Goal: Information Seeking & Learning: Learn about a topic

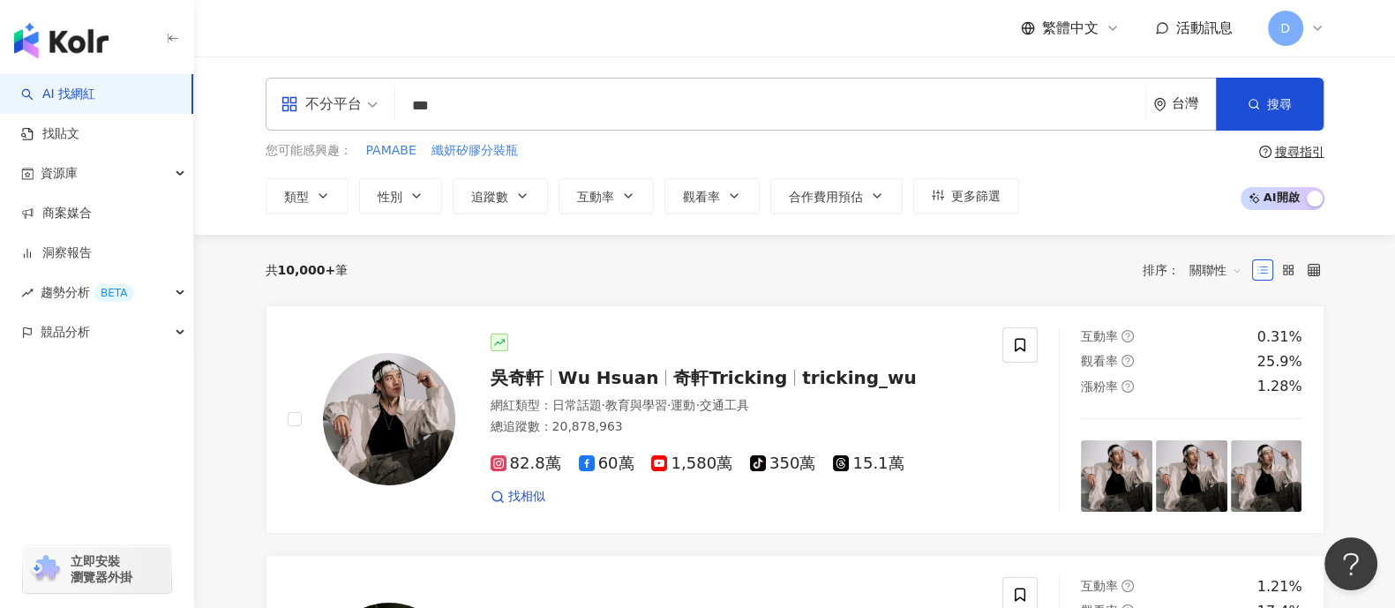
type input "***"
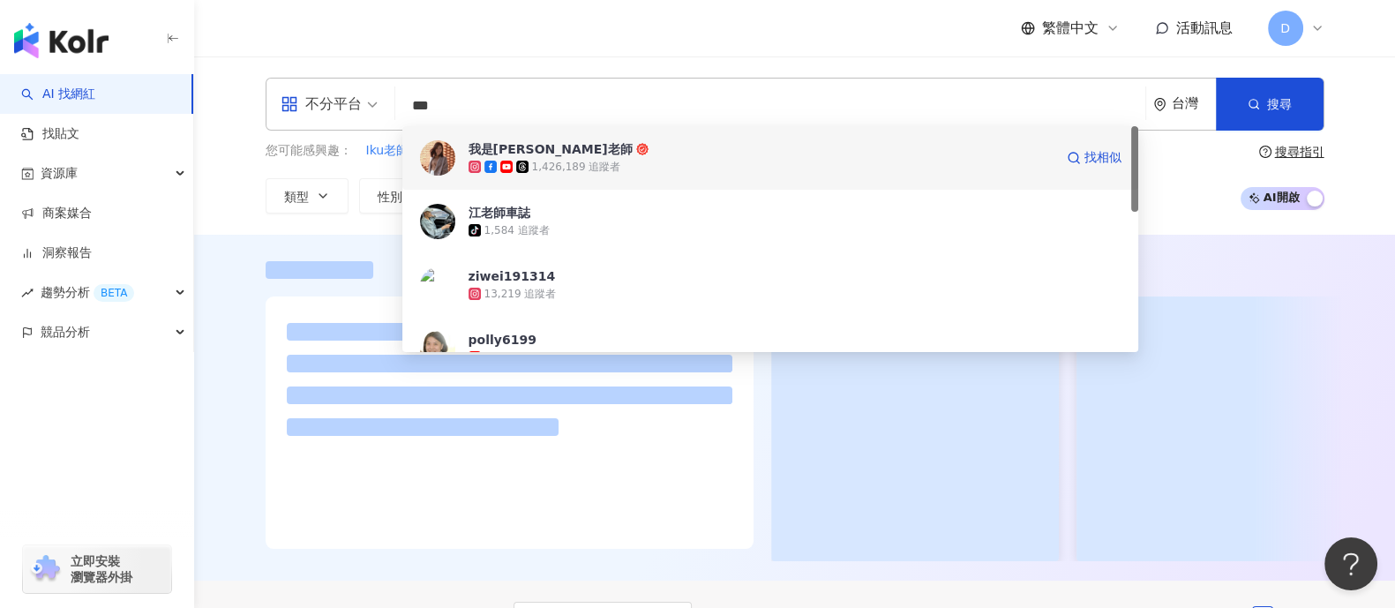
click at [501, 168] on icon at bounding box center [506, 167] width 12 height 12
